Goal: Task Accomplishment & Management: Use online tool/utility

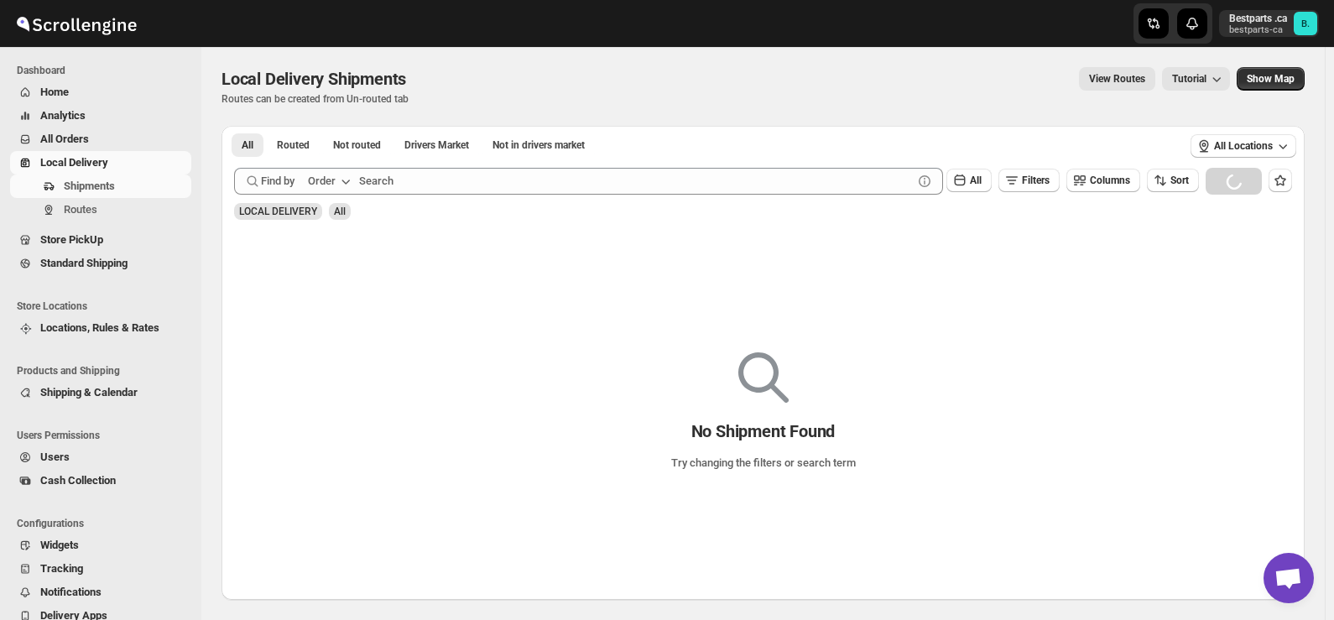
scroll to position [2205, 0]
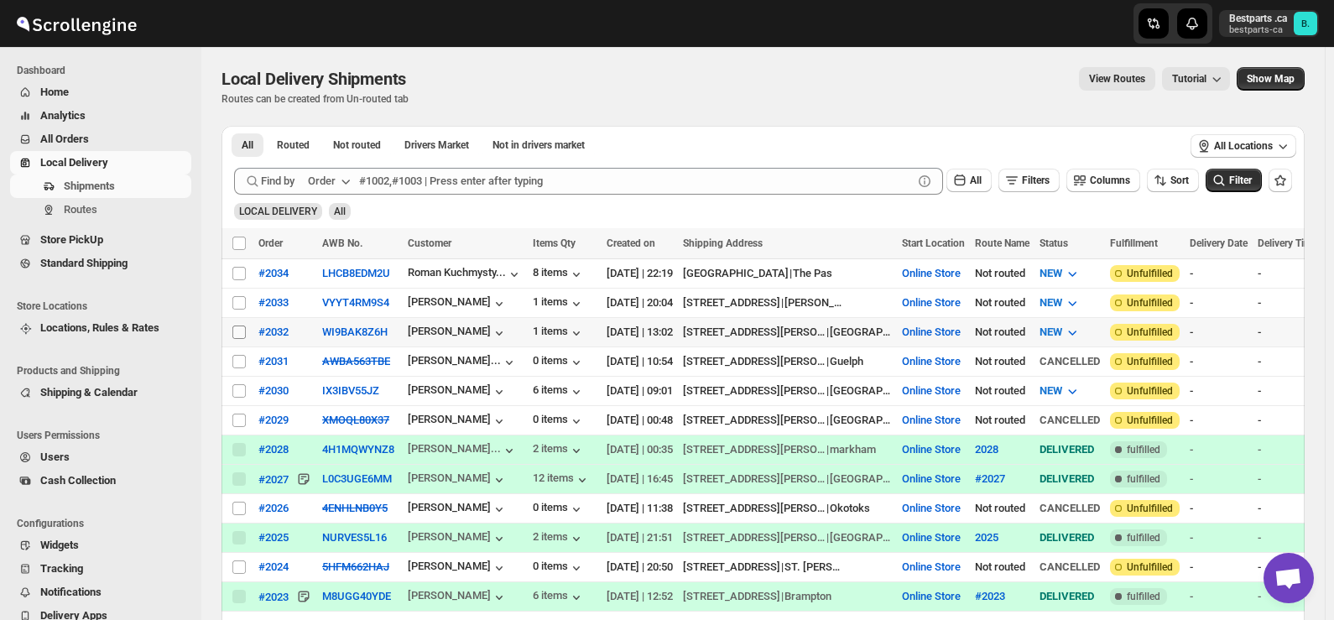
click at [237, 326] on input "Select shipment" at bounding box center [238, 331] width 13 height 13
checkbox input "true"
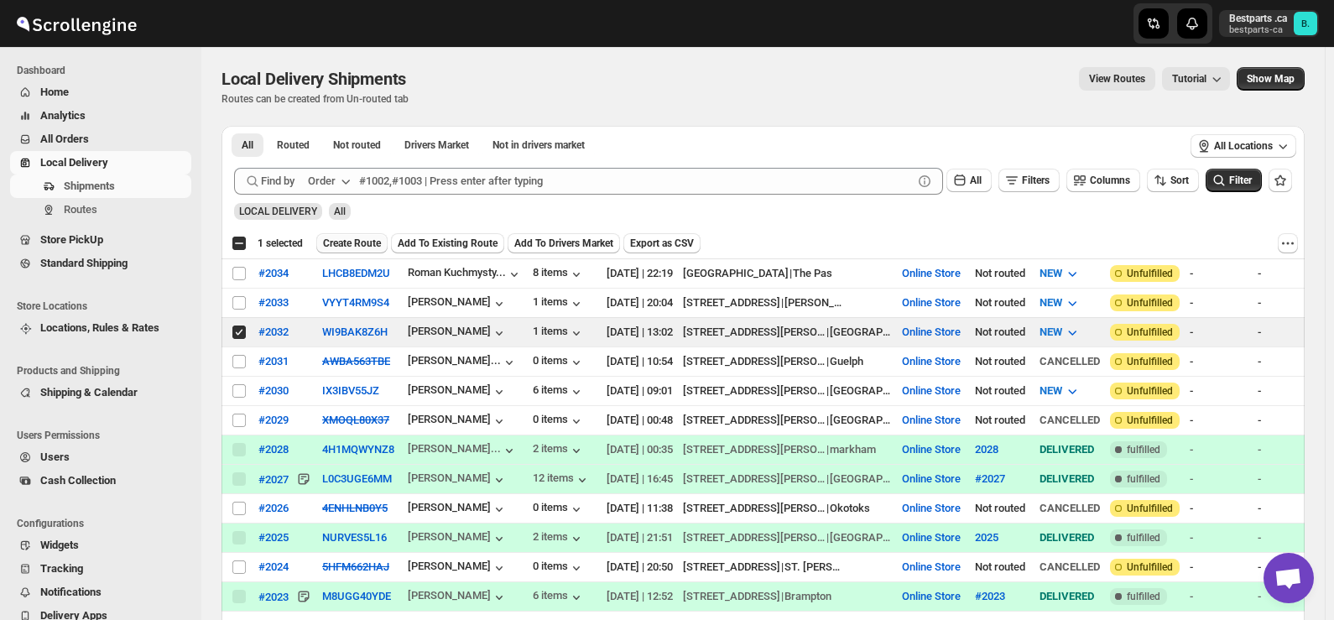
click at [349, 241] on span "Create Route" at bounding box center [352, 243] width 58 height 13
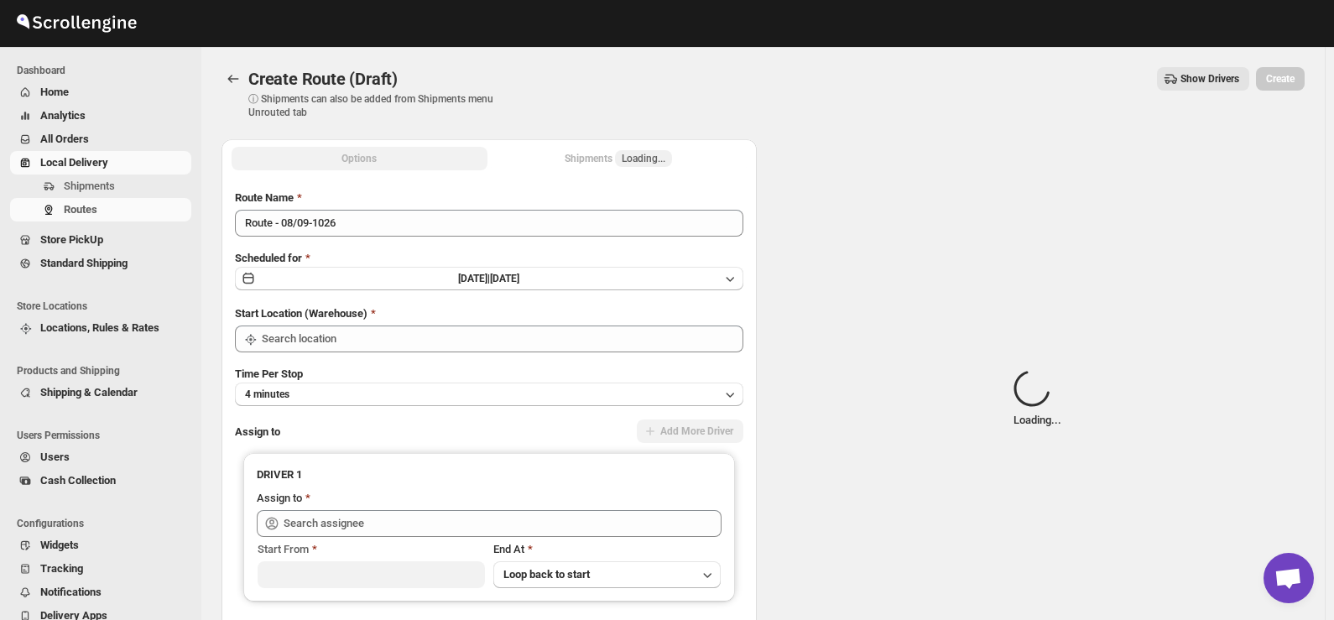
type input "Online Store"
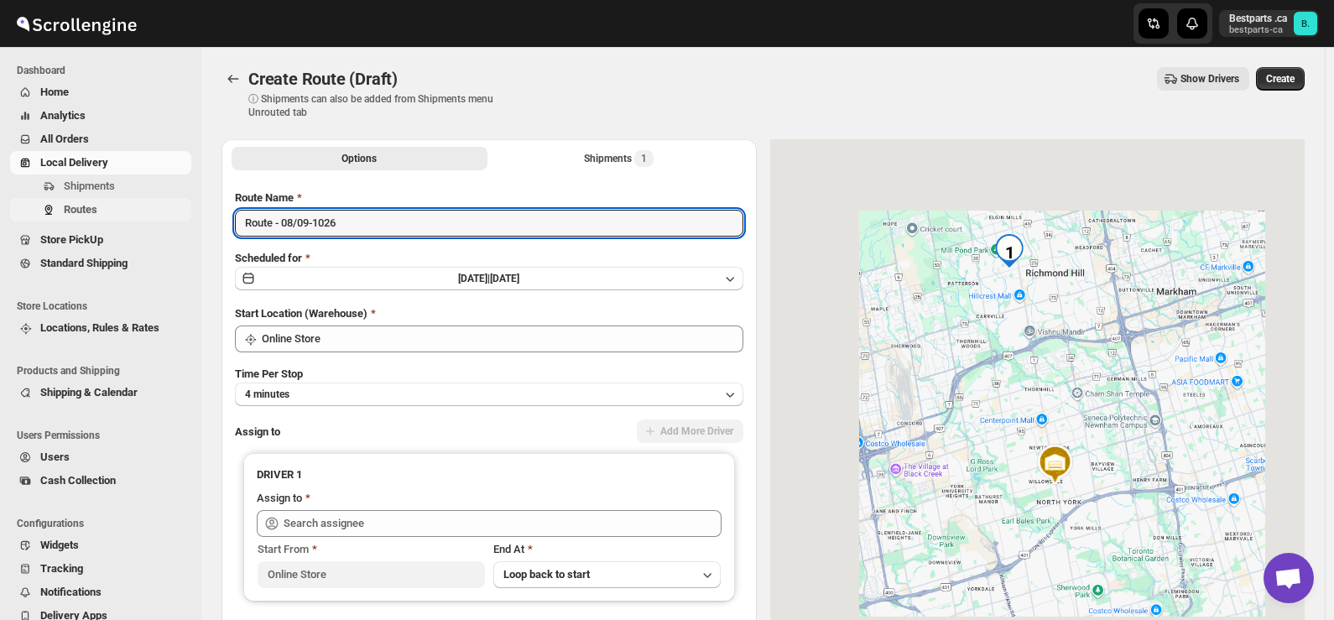
drag, startPoint x: 404, startPoint y: 212, endPoint x: 163, endPoint y: 205, distance: 241.7
click at [163, 205] on div "Skip to content Bestparts .ca bestparts-ca B. Dashboard Home Analytics All Orde…" at bounding box center [667, 396] width 1334 height 793
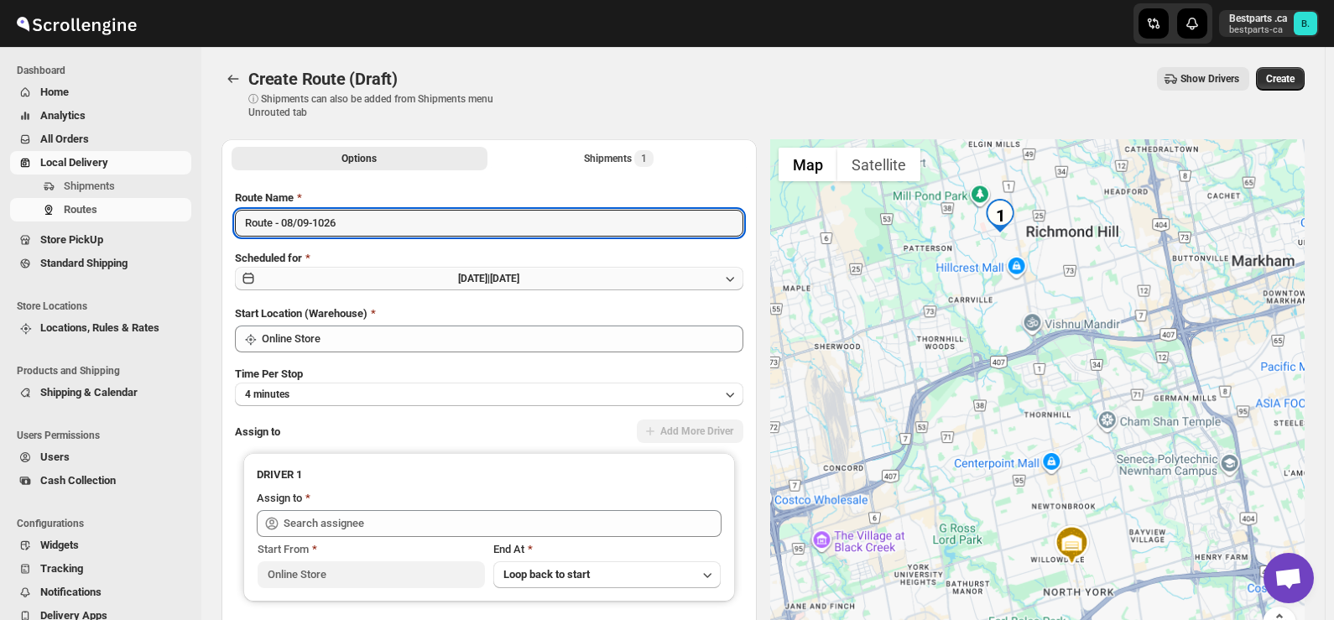
paste input "#2032"
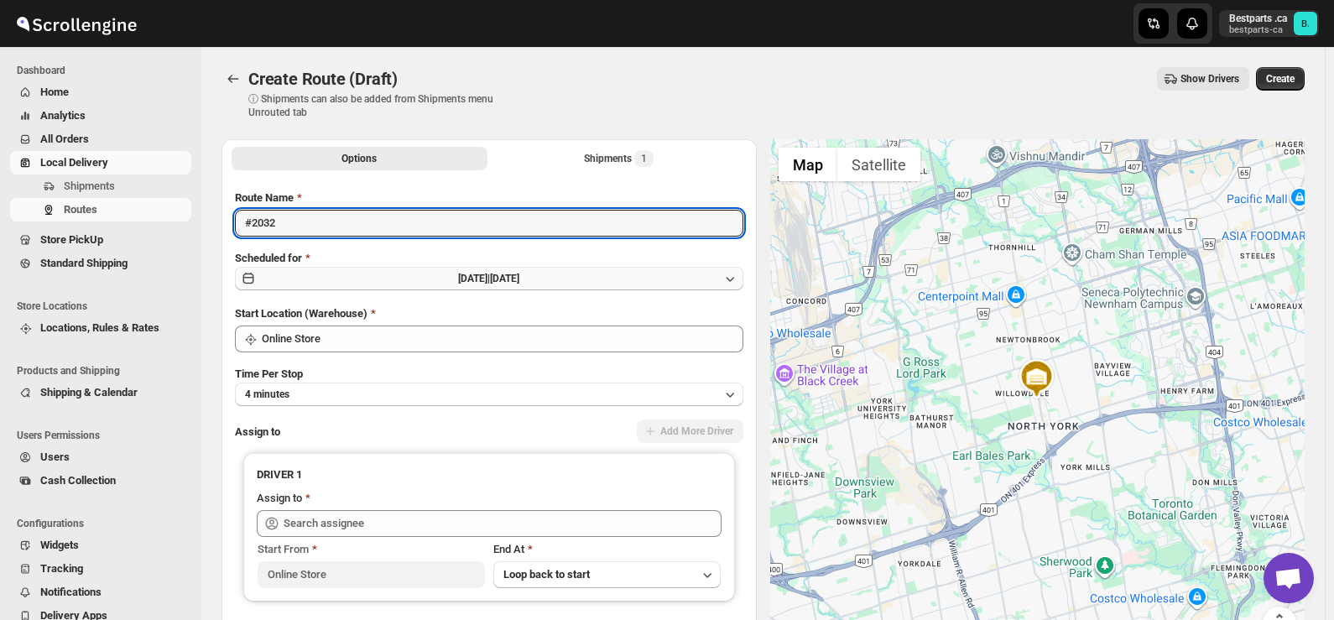
type input "#2032"
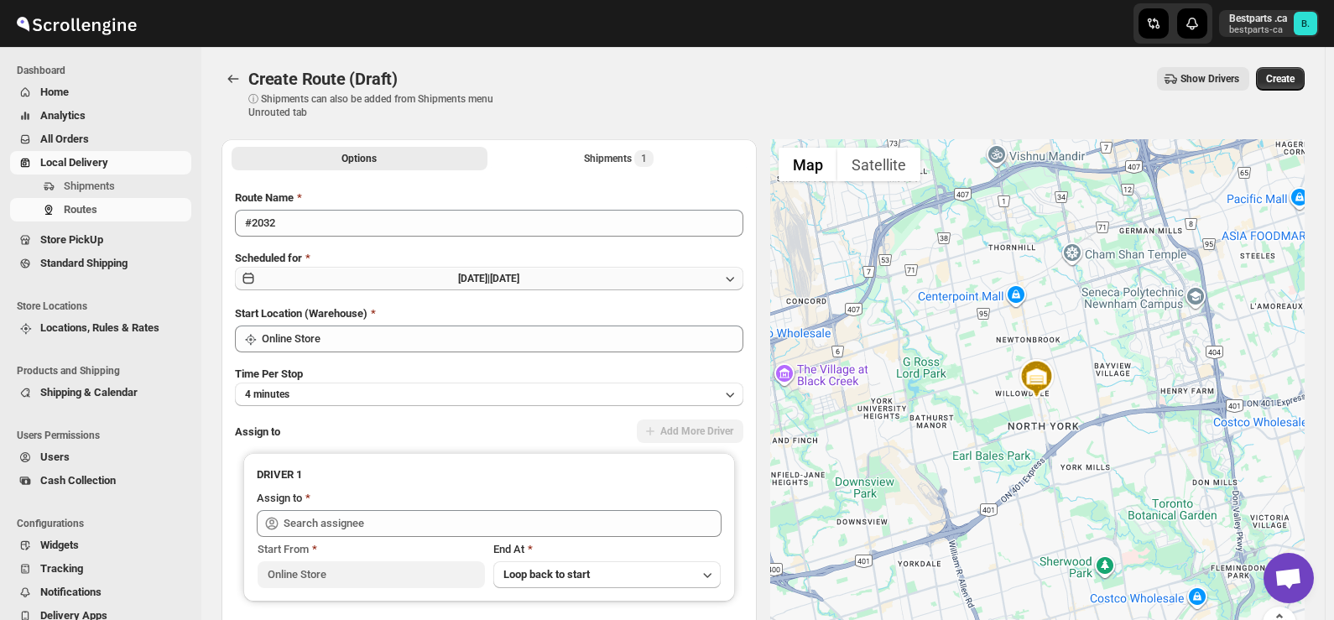
click at [429, 285] on button "[DATE] | [DATE]" at bounding box center [489, 278] width 508 height 23
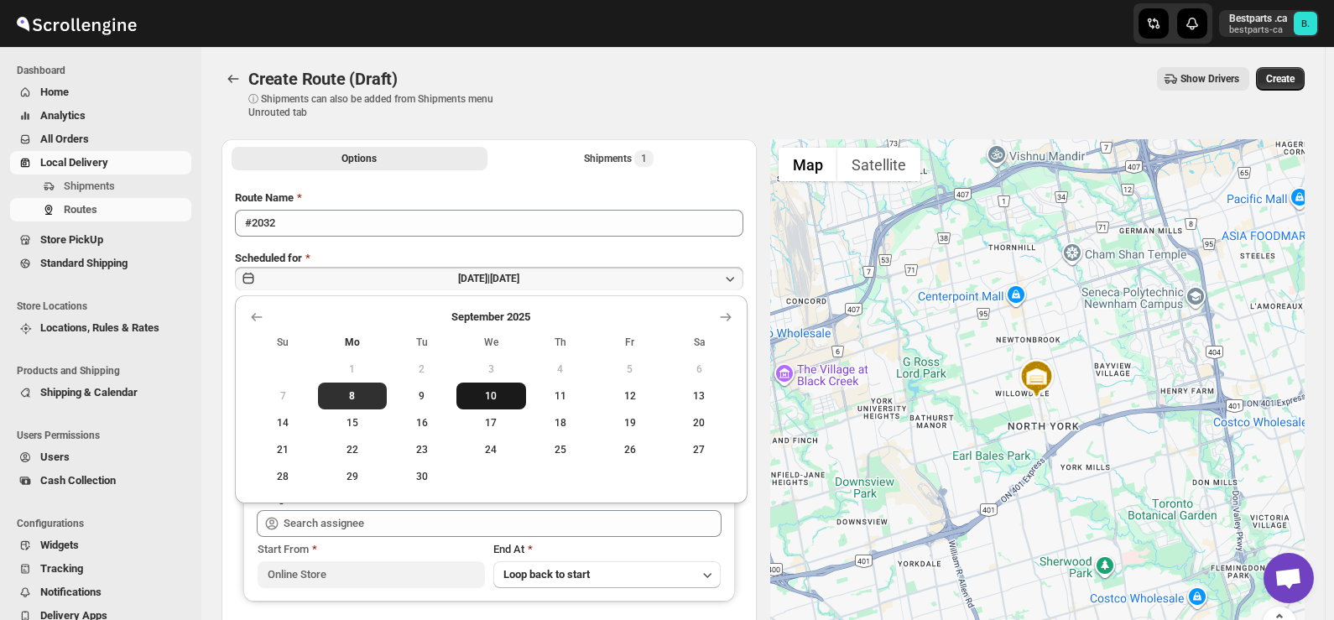
click at [492, 401] on span "10" at bounding box center [491, 395] width 56 height 13
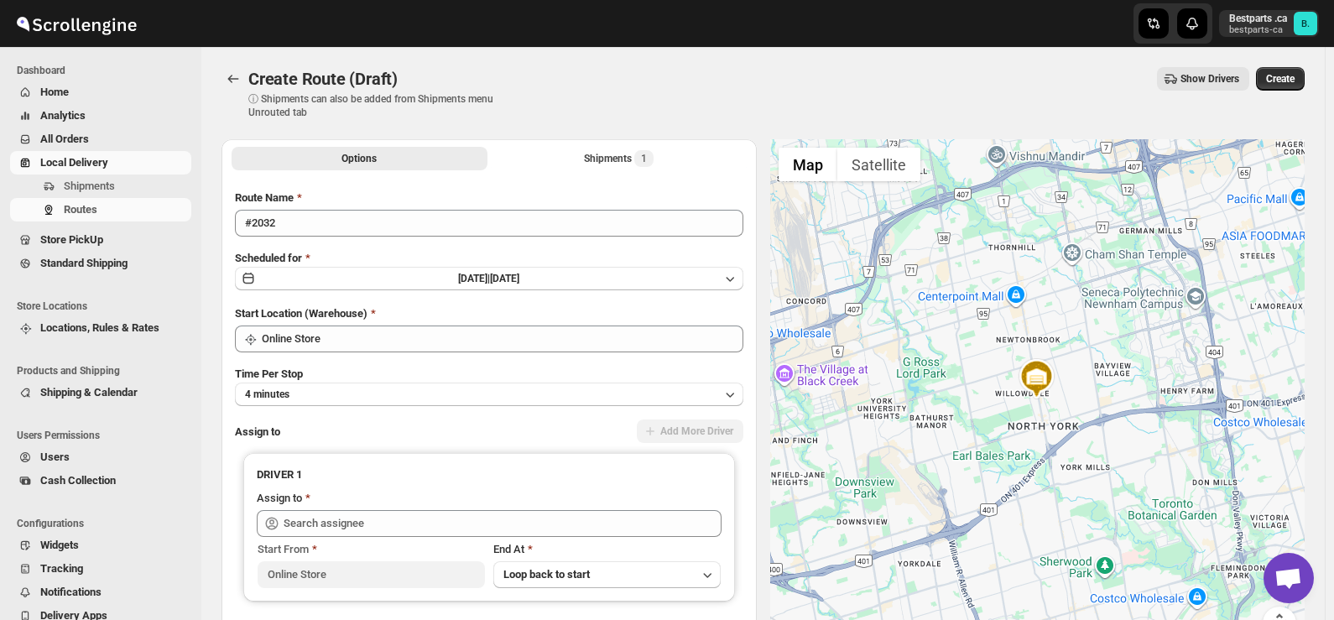
click at [536, 100] on div "Create Route (Draft) ⓘ Shipments can also be added from Shipments menu Unrouted…" at bounding box center [762, 93] width 1083 height 52
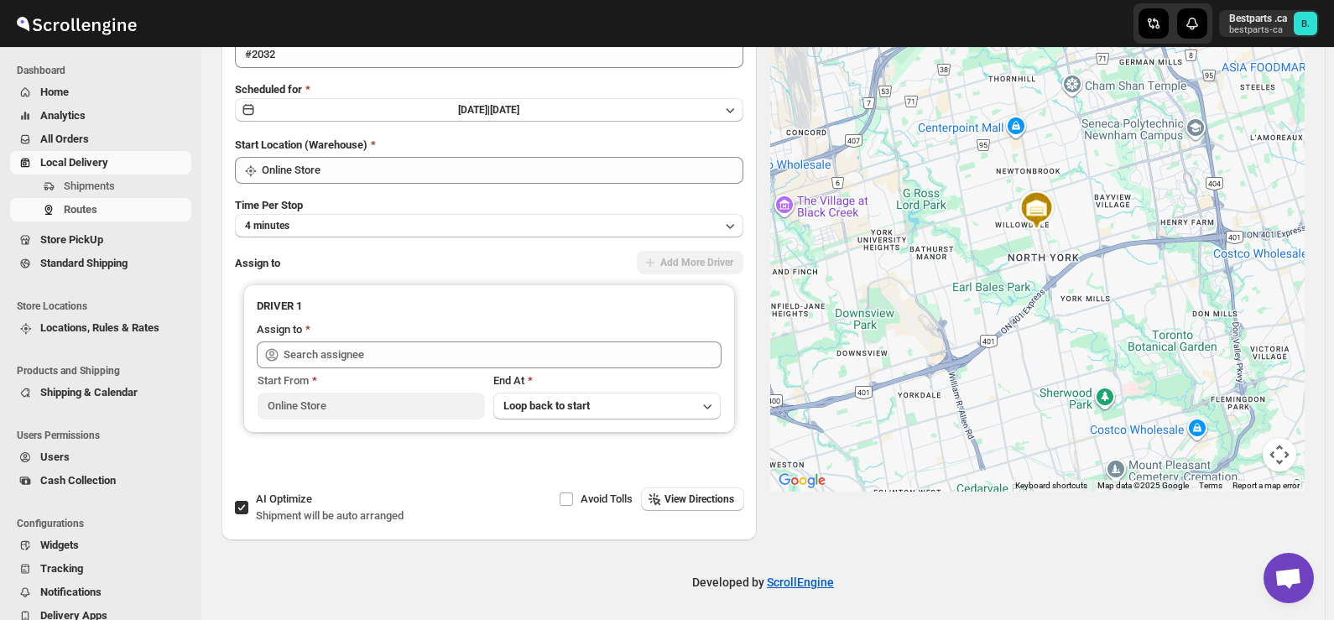
scroll to position [171, 0]
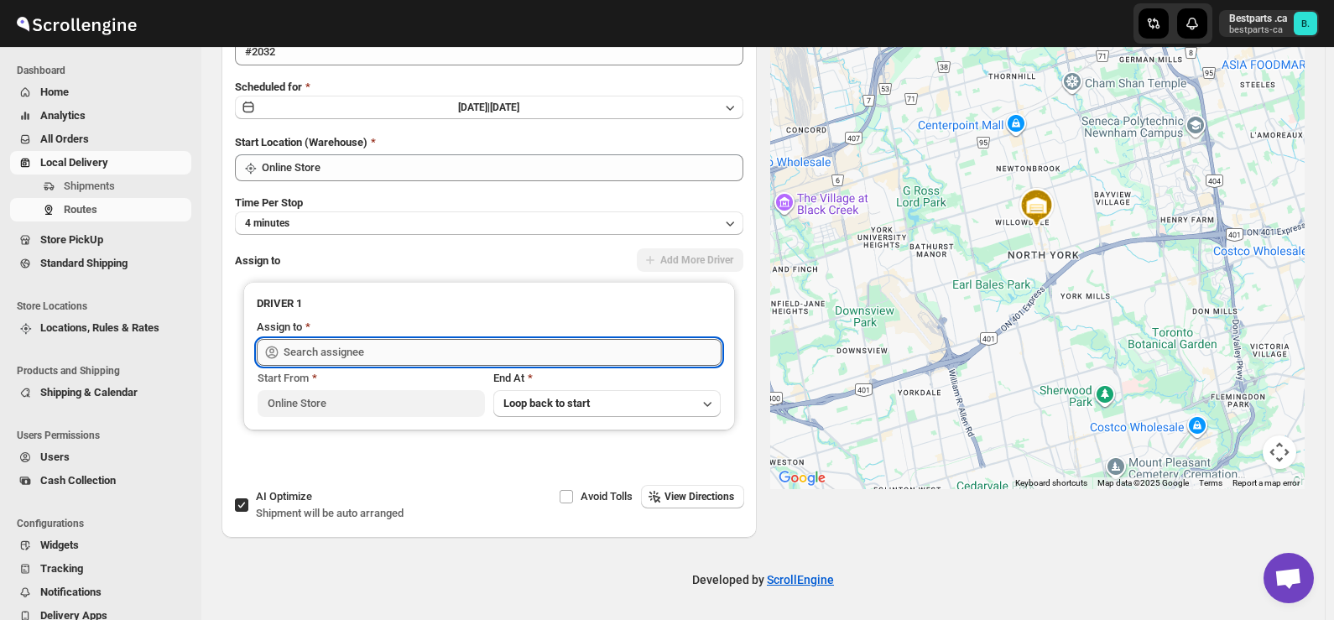
click at [424, 349] on input "text" at bounding box center [503, 352] width 438 height 27
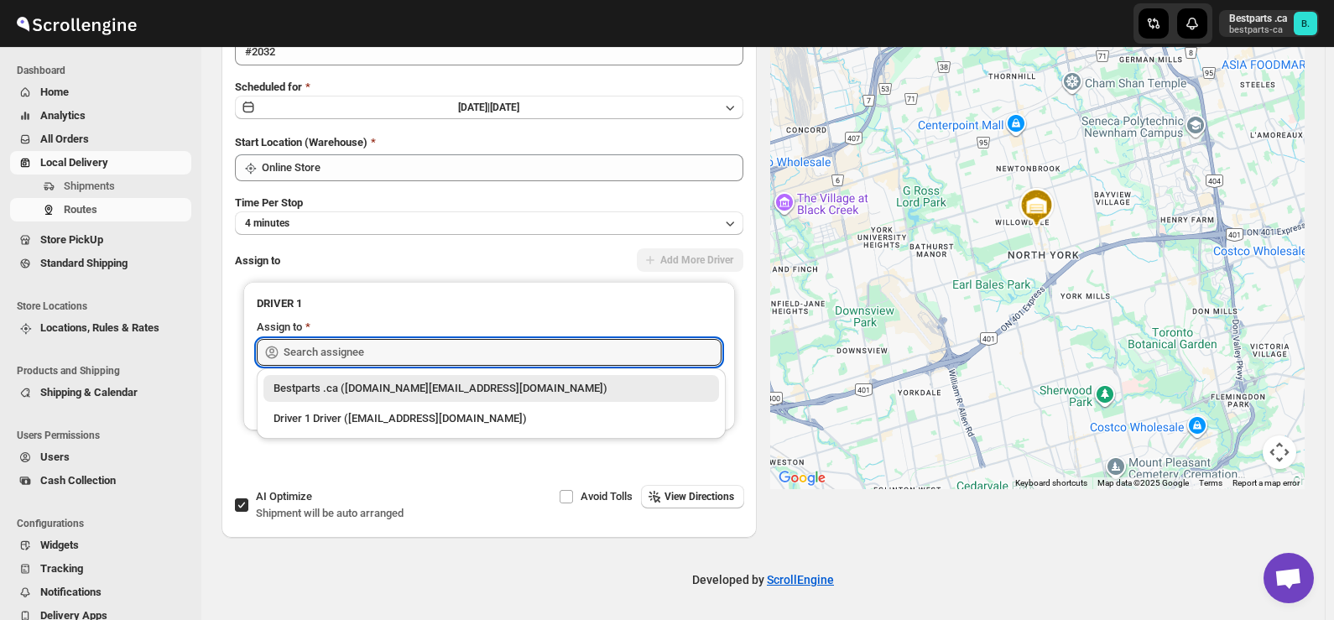
click at [386, 383] on div "Bestparts .ca ([DOMAIN_NAME][EMAIL_ADDRESS][DOMAIN_NAME])" at bounding box center [490, 388] width 435 height 17
type input "Bestparts .ca ([DOMAIN_NAME][EMAIL_ADDRESS][DOMAIN_NAME])"
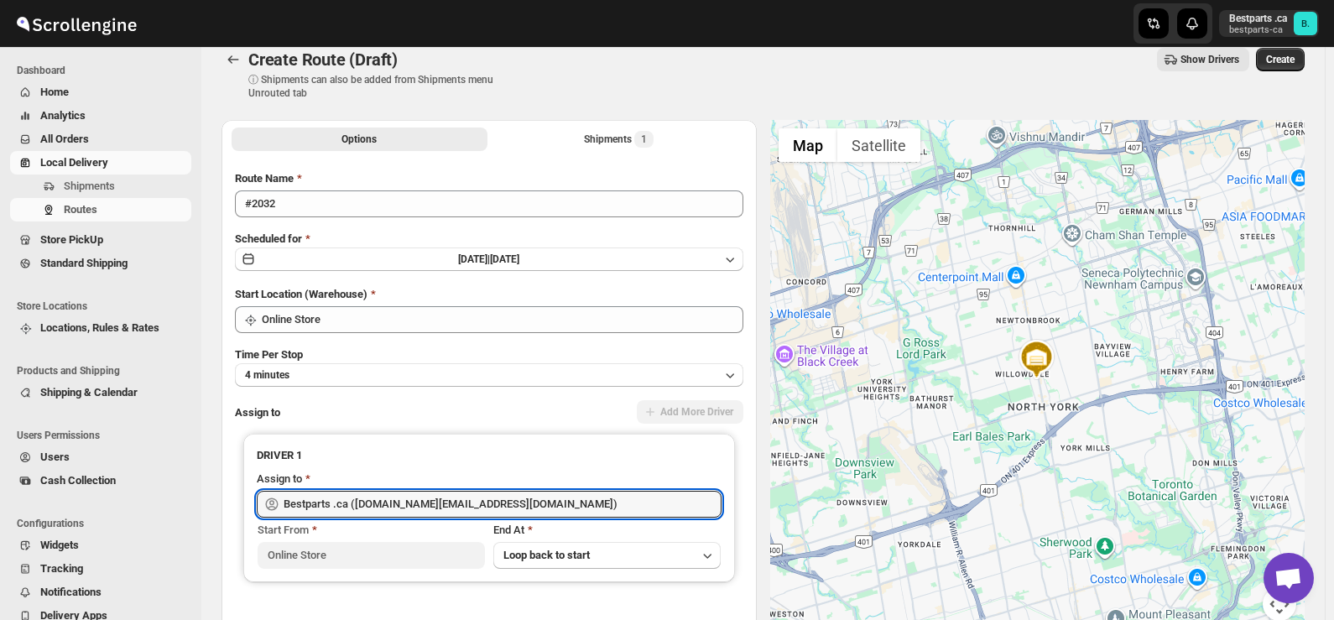
scroll to position [0, 0]
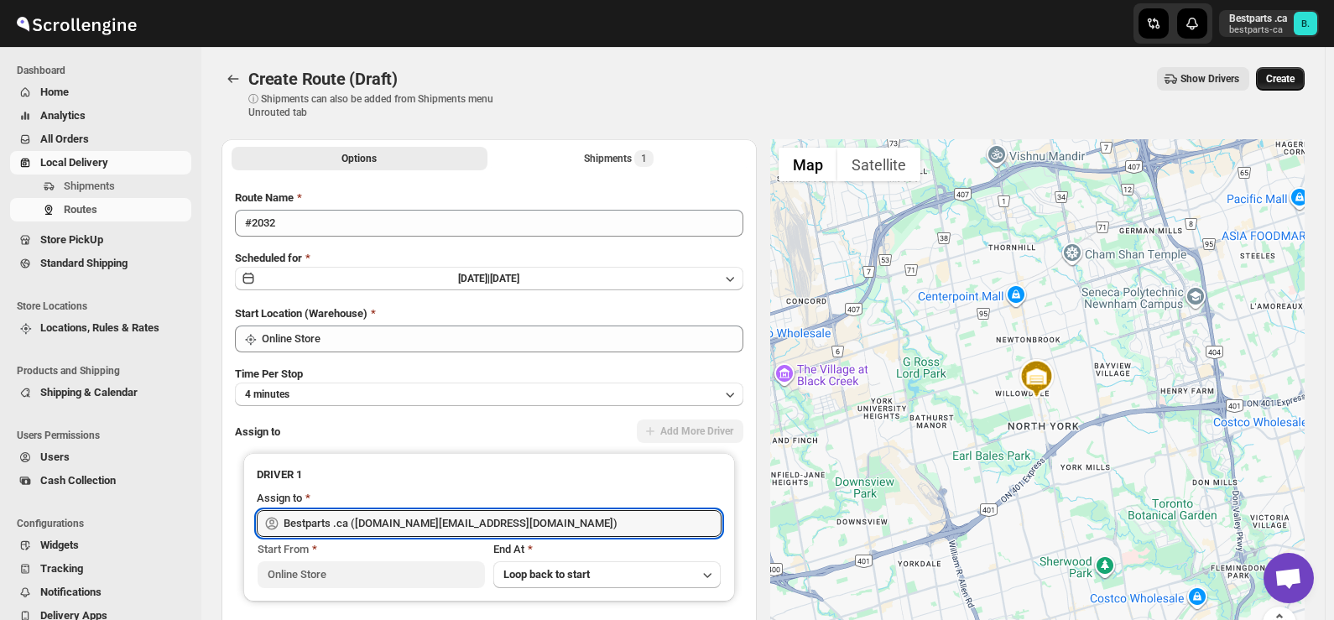
click at [1284, 79] on span "Create" at bounding box center [1280, 78] width 29 height 13
